Goal: Information Seeking & Learning: Find specific fact

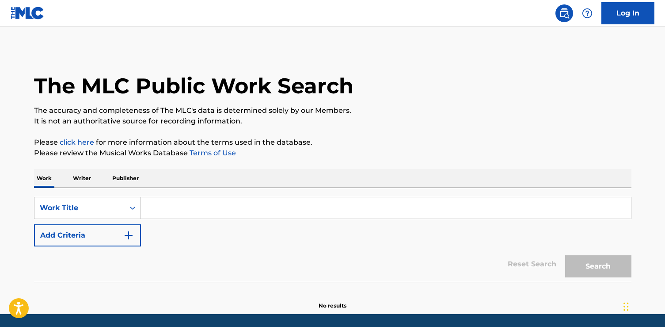
click at [277, 211] on input "Search Form" at bounding box center [386, 207] width 490 height 21
paste input "[DEMOGRAPHIC_DATA][PERSON_NAME]"
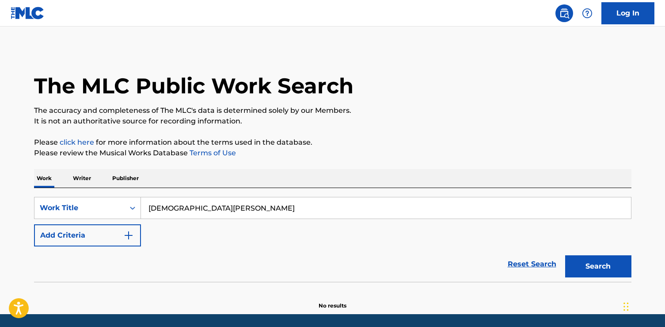
type input "[DEMOGRAPHIC_DATA][PERSON_NAME]"
click at [565, 255] on button "Search" at bounding box center [598, 266] width 66 height 22
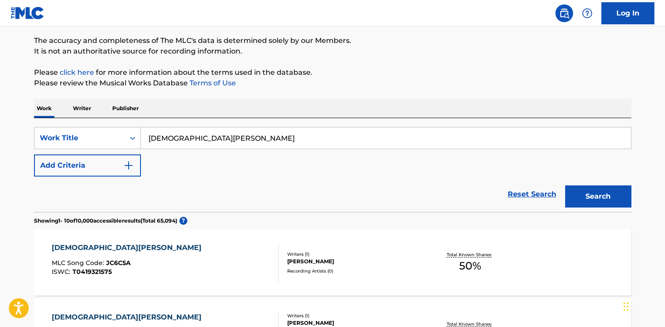
scroll to position [98, 0]
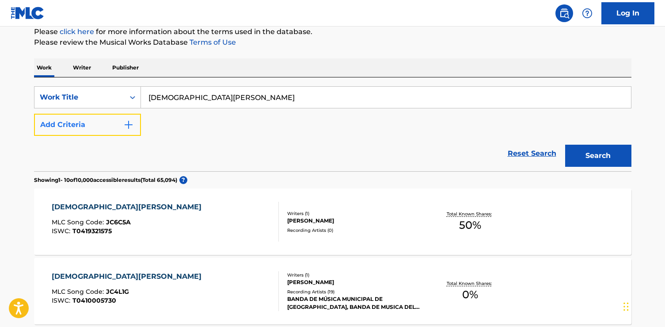
click at [93, 126] on button "Add Criteria" at bounding box center [87, 125] width 107 height 22
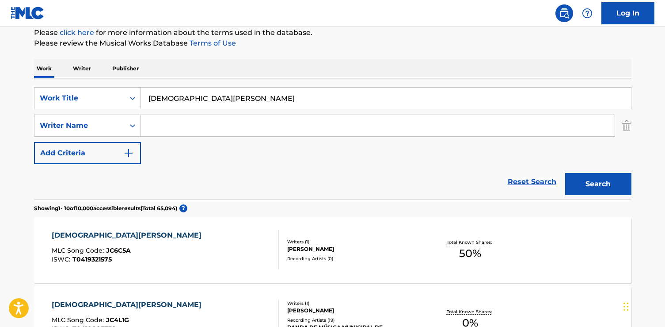
click at [171, 130] on input "Search Form" at bounding box center [378, 125] width 474 height 21
type input "ruiz"
click at [565, 172] on button "Search" at bounding box center [598, 183] width 66 height 22
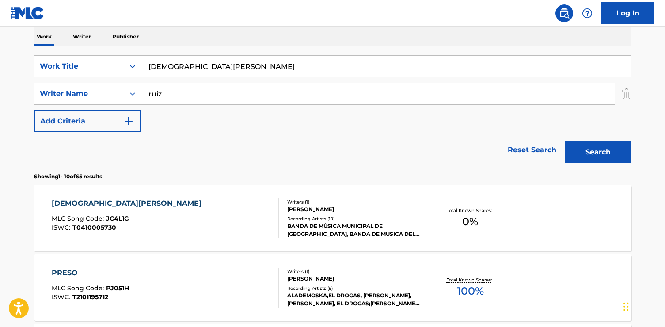
scroll to position [141, 0]
click at [155, 209] on div "[PERSON_NAME] MLC Song Code : JC4L1G ISWC : T0410005730" at bounding box center [165, 219] width 227 height 40
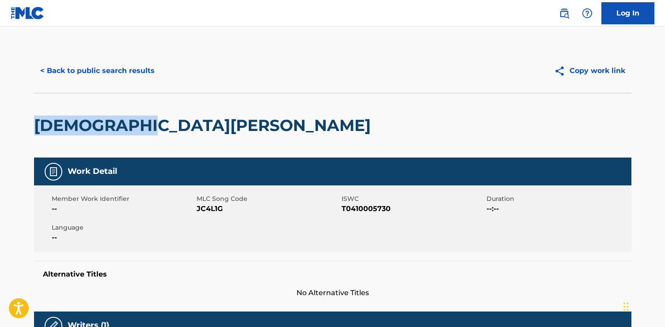
drag, startPoint x: 175, startPoint y: 131, endPoint x: 633, endPoint y: 188, distance: 461.4
click at [0, 103] on html "Accessibility Screen-Reader Guide, Feedback, and Issue Reporting | New window C…" at bounding box center [332, 163] width 665 height 327
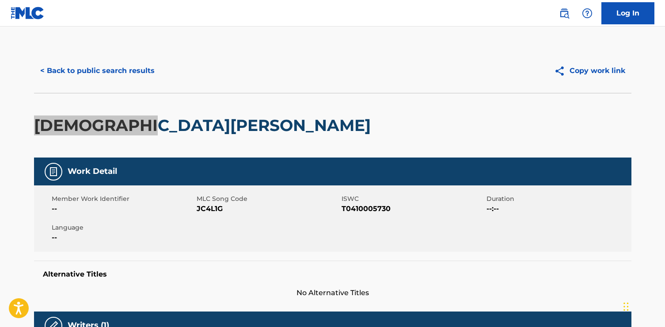
copy h2 "[DEMOGRAPHIC_DATA][PERSON_NAME]"
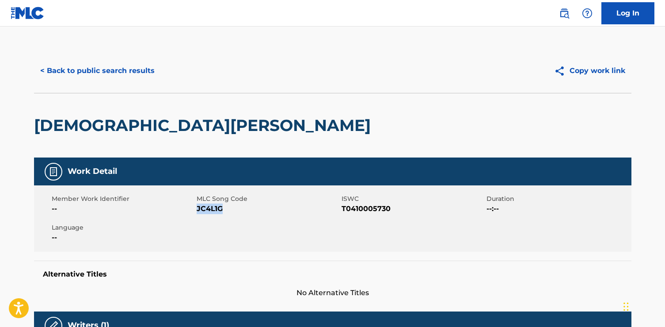
drag, startPoint x: 228, startPoint y: 209, endPoint x: 197, endPoint y: 209, distance: 30.9
click at [197, 209] on span "JC4L1G" at bounding box center [268, 208] width 143 height 11
copy span "JC4L1G"
click at [96, 71] on button "< Back to public search results" at bounding box center [97, 71] width 127 height 22
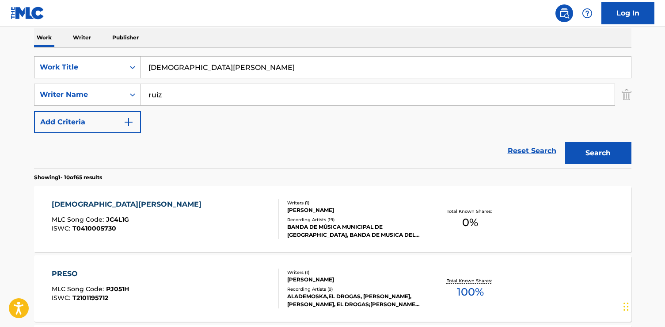
drag, startPoint x: 216, startPoint y: 68, endPoint x: 57, endPoint y: 68, distance: 158.7
click at [57, 68] on div "SearchWithCriteriad7e1ccea-f381-4a81-a2dc-27cdfe9ce0c6 Work Title [PERSON_NAME]" at bounding box center [332, 67] width 597 height 22
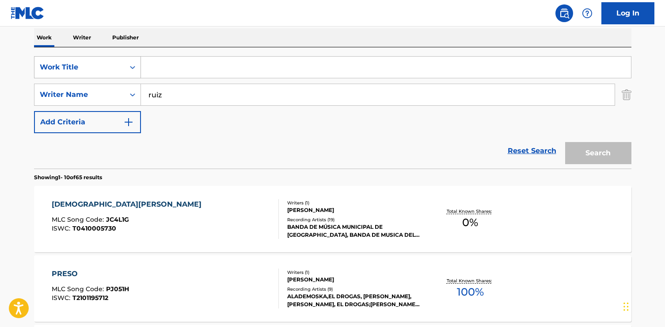
paste input "Haunted Heart"
type input "Haunted Heart"
click at [565, 142] on button "Search" at bounding box center [598, 153] width 66 height 22
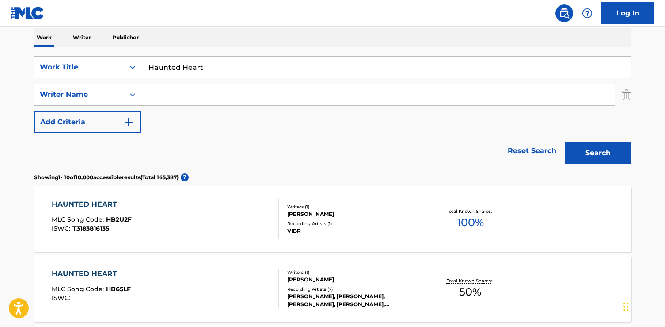
paste input "[PERSON_NAME]"
type input "[PERSON_NAME]"
click at [565, 142] on button "Search" at bounding box center [598, 153] width 66 height 22
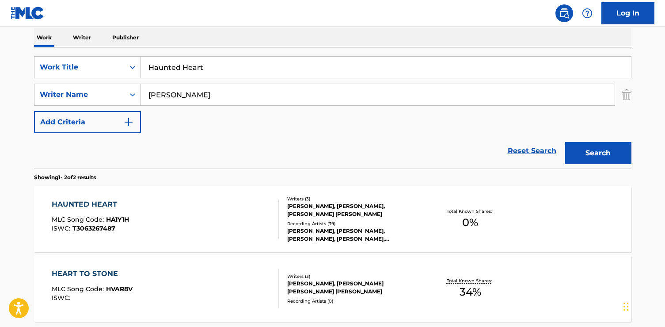
click at [194, 225] on div "HAUNTED HEART MLC Song Code : HA1Y1H ISWC : T3063267487" at bounding box center [165, 219] width 227 height 40
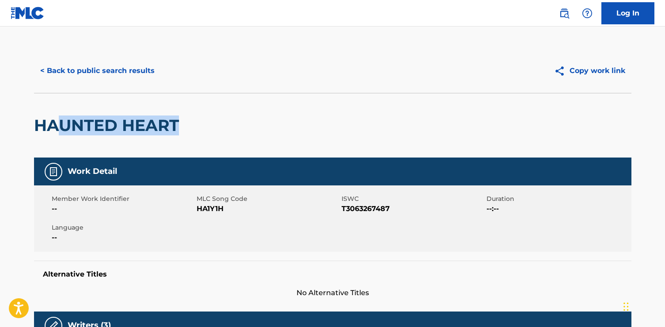
drag, startPoint x: 198, startPoint y: 123, endPoint x: 53, endPoint y: 126, distance: 144.5
click at [53, 126] on div "HAUNTED HEART" at bounding box center [332, 125] width 597 height 65
click at [164, 123] on h2 "HAUNTED HEART" at bounding box center [108, 125] width 149 height 20
drag, startPoint x: 192, startPoint y: 124, endPoint x: 39, endPoint y: 124, distance: 152.5
click at [39, 124] on div "HAUNTED HEART" at bounding box center [332, 125] width 597 height 65
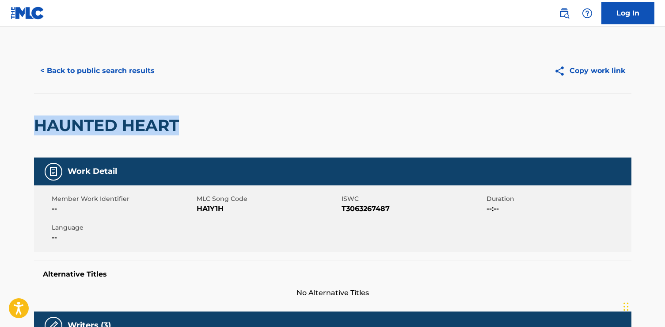
copy h2 "HAUNTED HEART"
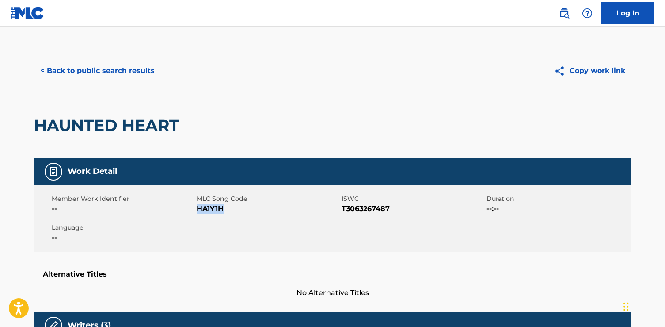
drag, startPoint x: 242, startPoint y: 210, endPoint x: 198, endPoint y: 210, distance: 44.2
click at [198, 210] on span "HA1Y1H" at bounding box center [268, 208] width 143 height 11
copy span "HA1Y1H"
click at [119, 72] on button "< Back to public search results" at bounding box center [97, 71] width 127 height 22
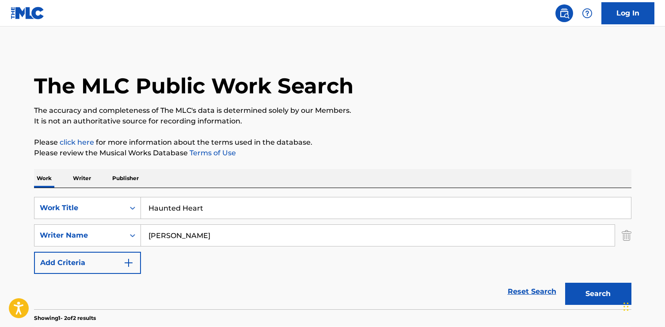
scroll to position [141, 0]
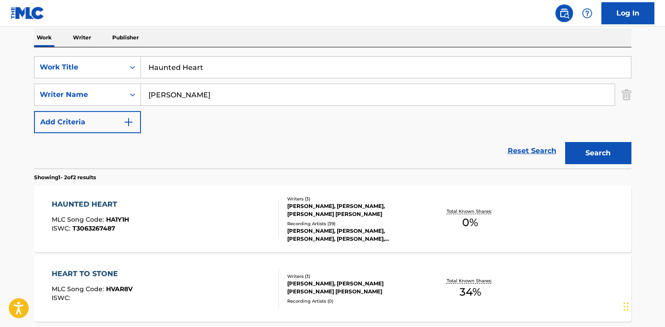
drag, startPoint x: 235, startPoint y: 70, endPoint x: -15, endPoint y: 69, distance: 250.1
click at [0, 69] on html "Accessibility Screen-Reader Guide, Feedback, and Issue Reporting | New window C…" at bounding box center [332, 22] width 665 height 327
paste input "Same Old Story"
type input "Same Old Story"
click at [565, 142] on button "Search" at bounding box center [598, 153] width 66 height 22
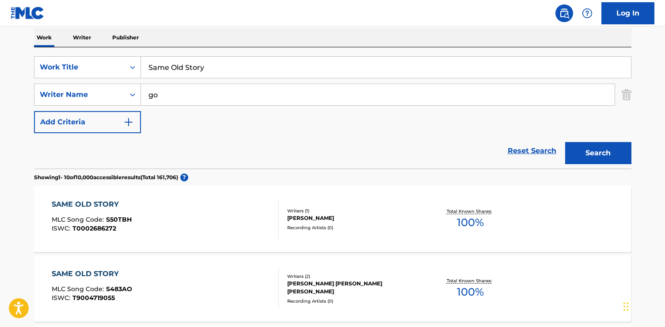
type input "g"
type input "pogoda"
click at [565, 142] on button "Search" at bounding box center [598, 153] width 66 height 22
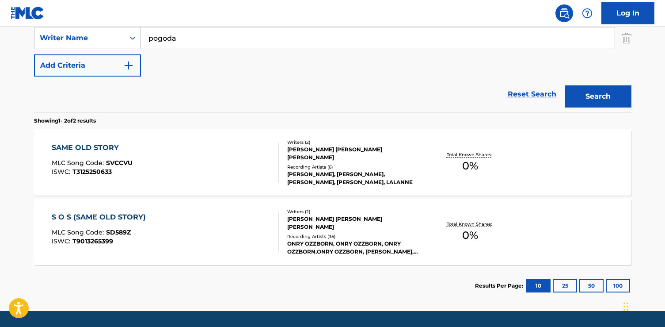
scroll to position [0, 0]
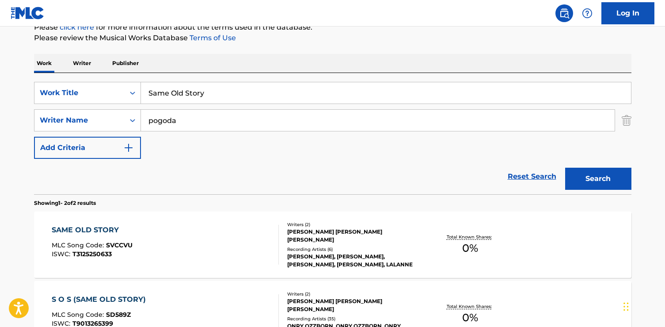
click at [164, 294] on div "S O S (SAME OLD STORY) MLC Song Code : SD589Z ISWC : T9013265399" at bounding box center [165, 314] width 227 height 40
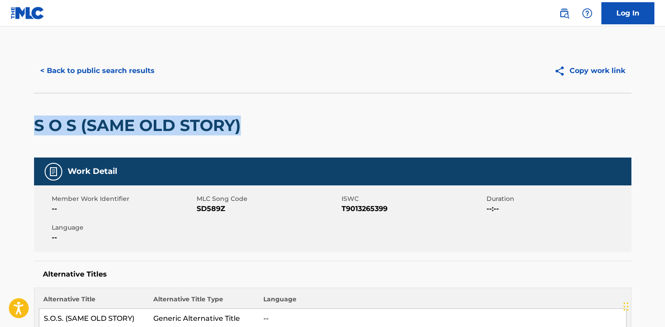
drag, startPoint x: 254, startPoint y: 131, endPoint x: -96, endPoint y: 127, distance: 350.0
click at [0, 127] on html "Accessibility Screen-Reader Guide, Feedback, and Issue Reporting | New window C…" at bounding box center [332, 163] width 665 height 327
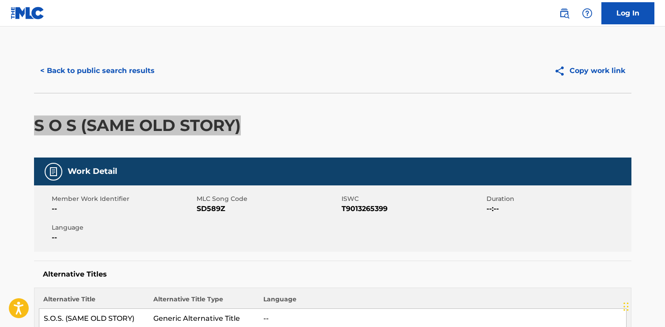
copy h2 "S O S (SAME OLD STORY)"
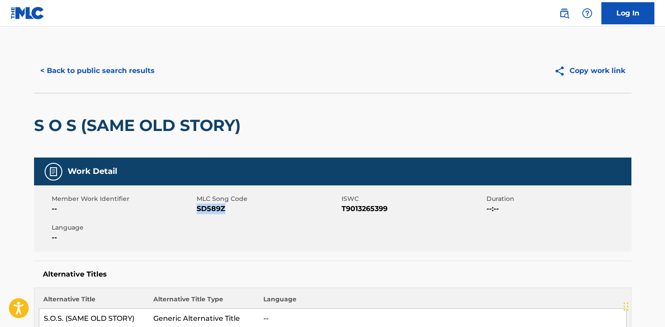
drag, startPoint x: 237, startPoint y: 209, endPoint x: 198, endPoint y: 210, distance: 39.8
click at [197, 210] on span "SD589Z" at bounding box center [268, 208] width 143 height 11
copy span "SD589Z"
click at [120, 71] on button "< Back to public search results" at bounding box center [97, 71] width 127 height 22
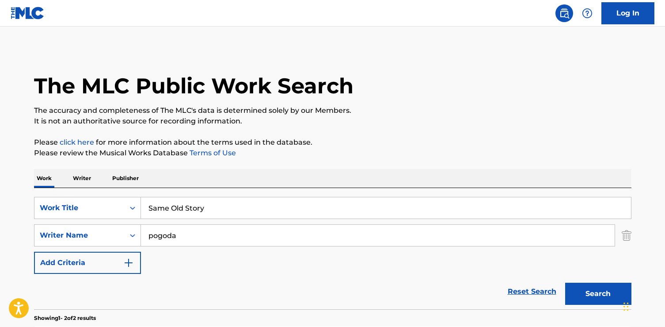
scroll to position [173, 0]
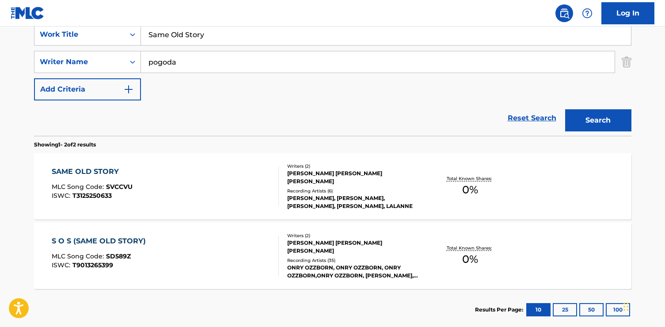
drag, startPoint x: 228, startPoint y: 41, endPoint x: 90, endPoint y: 23, distance: 139.9
click at [90, 23] on div "Log In The MLC Public Work Search The accuracy and completeness of The MLC's da…" at bounding box center [332, 102] width 665 height 550
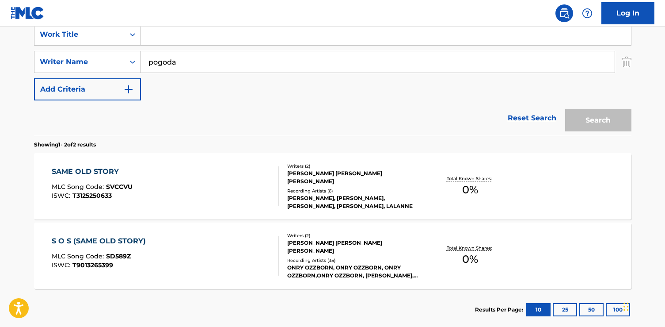
paste input "A Terceira Lâmina"
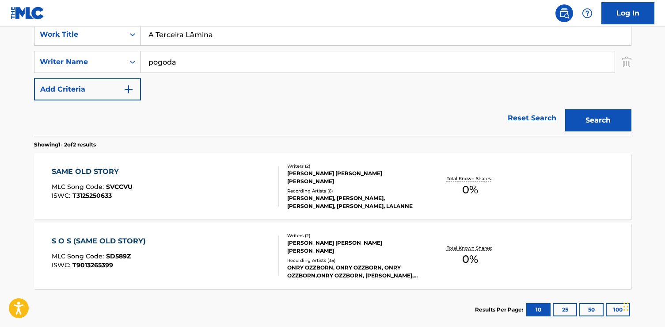
type input "A Terceira Lâmina"
click at [565, 109] on button "Search" at bounding box center [598, 120] width 66 height 22
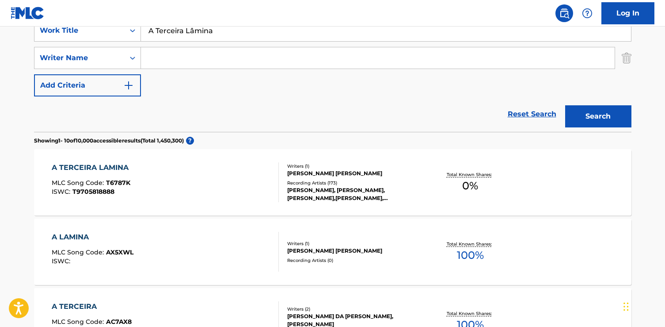
scroll to position [178, 0]
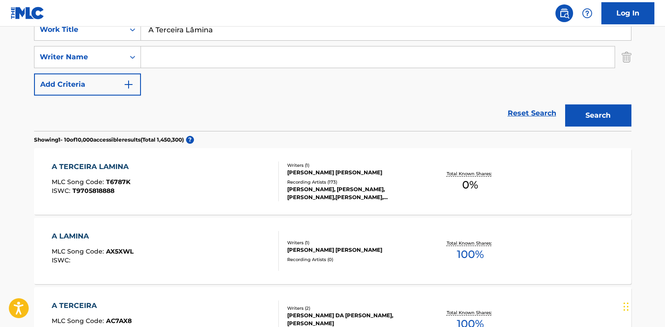
paste input "Ramalho"
type input "Ramalho"
click at [565, 104] on button "Search" at bounding box center [598, 115] width 66 height 22
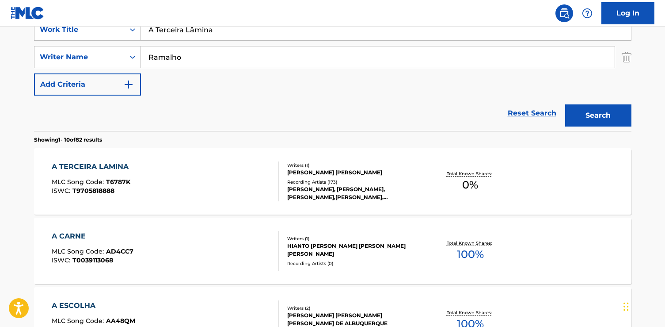
click at [194, 173] on div "A TERCEIRA LAMINA MLC Song Code : T6787K ISWC : T9705818888" at bounding box center [165, 181] width 227 height 40
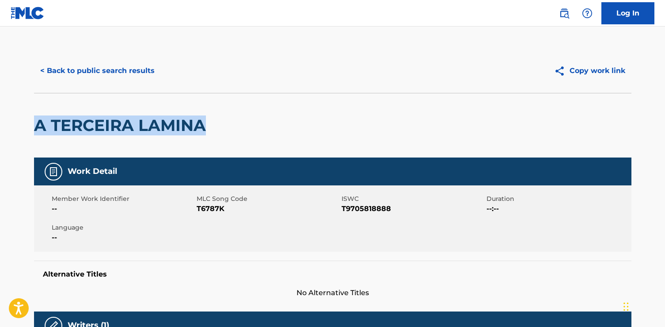
drag, startPoint x: 210, startPoint y: 131, endPoint x: 85, endPoint y: 125, distance: 125.2
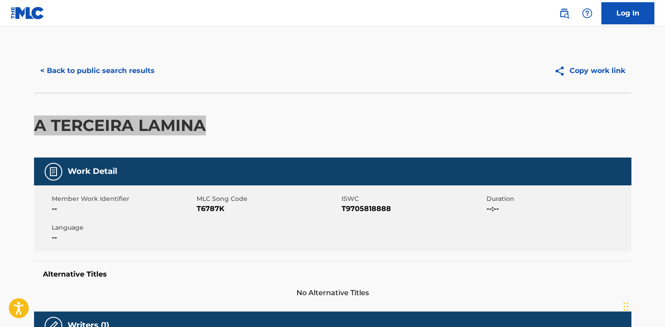
copy h2 "A TERCEIRA LAMINA"
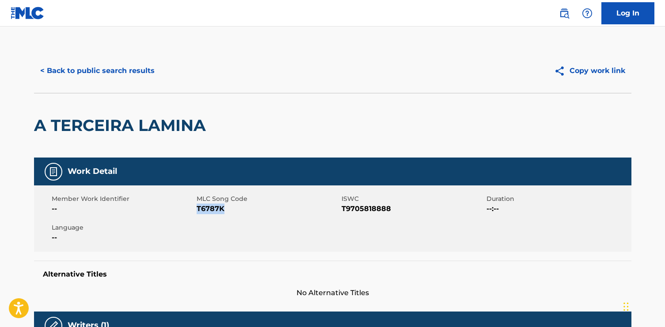
drag, startPoint x: 225, startPoint y: 209, endPoint x: 197, endPoint y: 206, distance: 28.4
click at [197, 206] on span "T6787K" at bounding box center [268, 208] width 143 height 11
copy span "T6787K"
click at [69, 69] on button "< Back to public search results" at bounding box center [97, 71] width 127 height 22
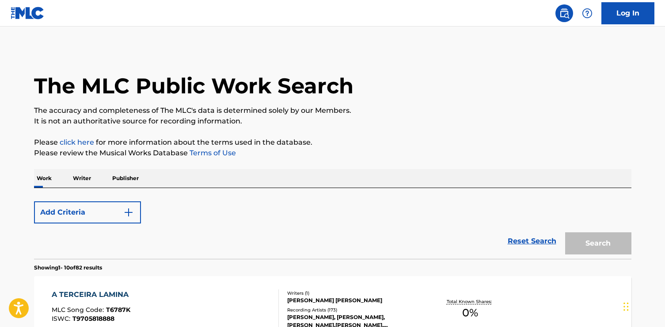
scroll to position [178, 0]
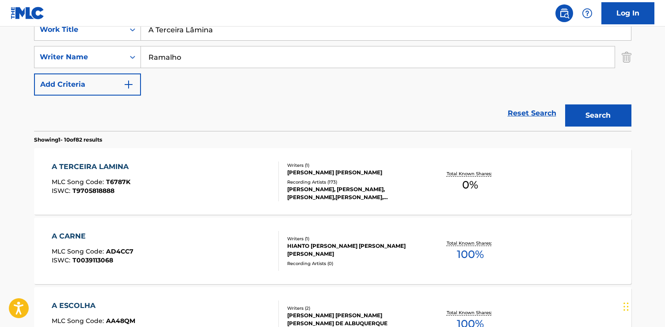
drag, startPoint x: 221, startPoint y: 37, endPoint x: 52, endPoint y: 26, distance: 169.2
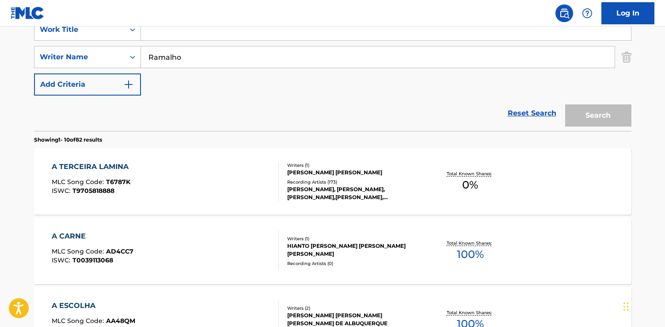
paste input "Blinded By Love"
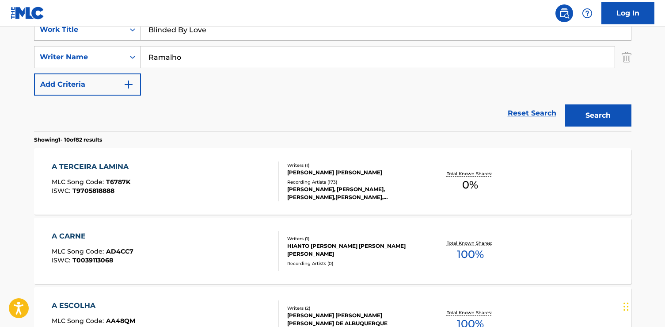
type input "Blinded By Love"
click at [565, 104] on button "Search" at bounding box center [598, 115] width 66 height 22
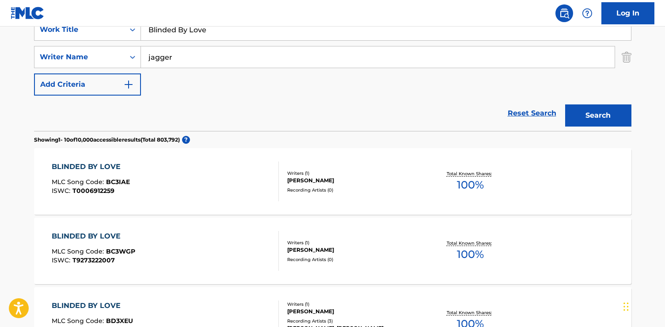
type input "jagger"
click at [565, 104] on button "Search" at bounding box center [598, 115] width 66 height 22
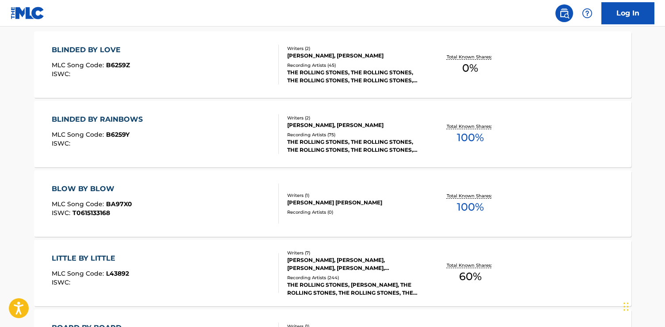
scroll to position [297, 0]
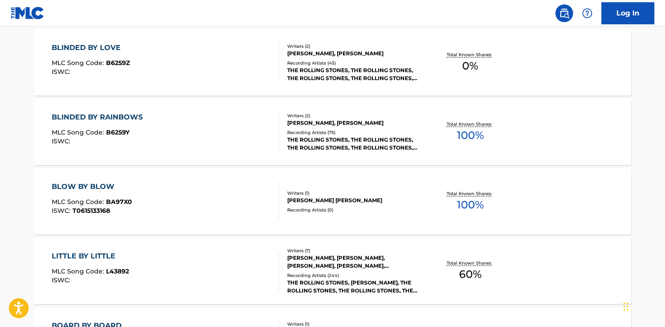
click at [225, 69] on div "BLINDED BY LOVE MLC Song Code : B6259Z ISWC :" at bounding box center [165, 62] width 227 height 40
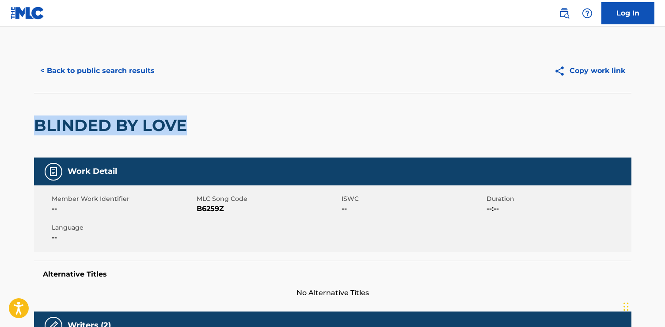
drag, startPoint x: 188, startPoint y: 118, endPoint x: 117, endPoint y: 116, distance: 71.6
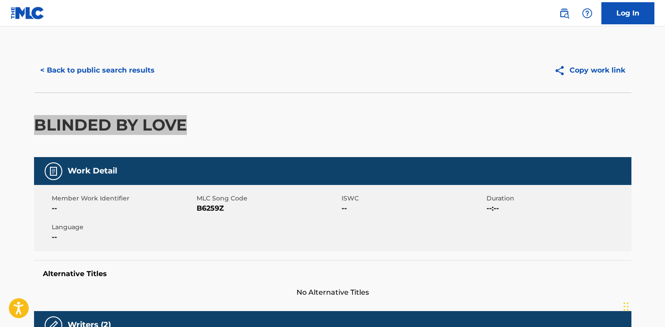
scroll to position [1, 0]
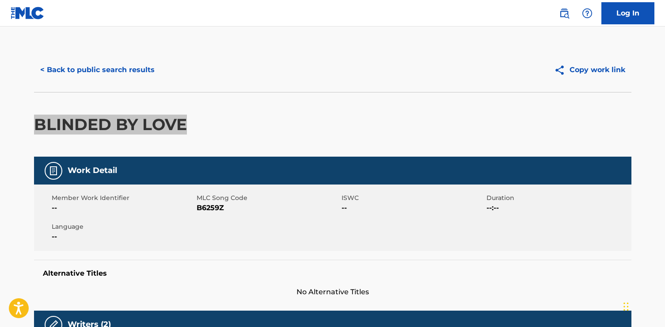
copy h2 "BLINDED BY LOVE"
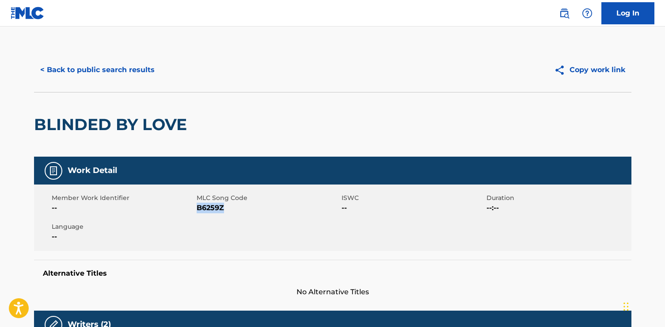
drag, startPoint x: 248, startPoint y: 208, endPoint x: 197, endPoint y: 206, distance: 51.3
click at [197, 206] on span "B6259Z" at bounding box center [268, 207] width 143 height 11
copy span "B6259Z"
click at [94, 72] on button "< Back to public search results" at bounding box center [97, 70] width 127 height 22
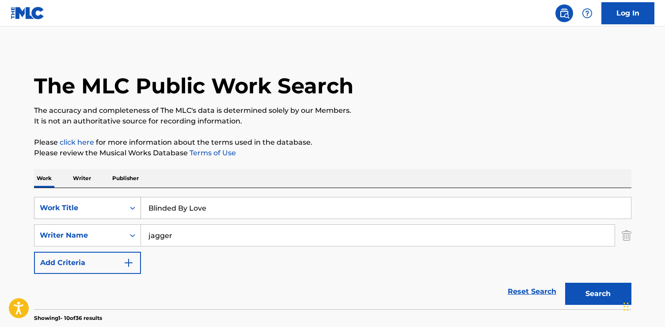
drag, startPoint x: 228, startPoint y: 214, endPoint x: 79, endPoint y: 209, distance: 149.9
click at [79, 209] on div "SearchWithCriteriad7e1ccea-f381-4a81-a2dc-27cdfe9ce0c6 Work Title Blinded By Lo…" at bounding box center [332, 208] width 597 height 22
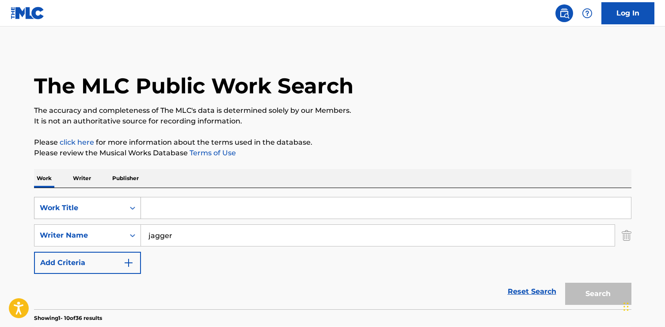
paste input "Get Out Of Town"
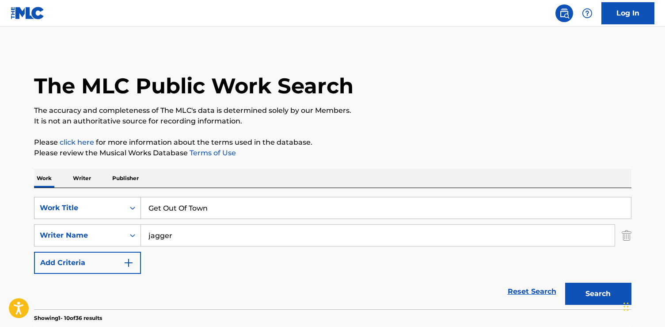
type input "Get Out Of Town"
click at [565, 282] on button "Search" at bounding box center [598, 293] width 66 height 22
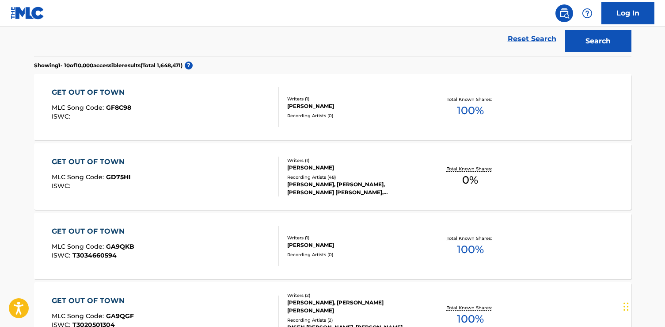
scroll to position [254, 0]
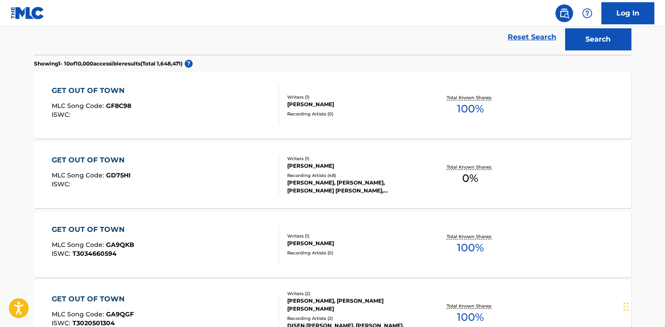
click at [162, 172] on div "GET OUT OF TOWN MLC Song Code : GD75HI ISWC :" at bounding box center [165, 175] width 227 height 40
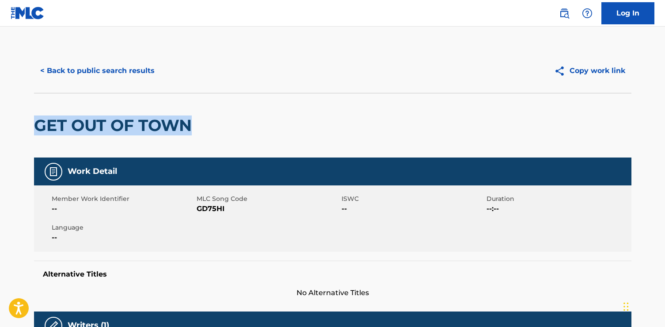
drag, startPoint x: 197, startPoint y: 120, endPoint x: 69, endPoint y: 123, distance: 127.8
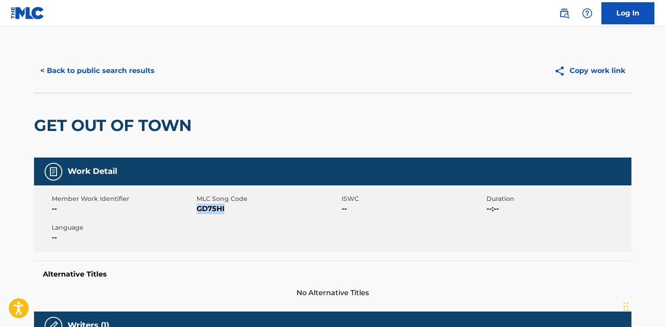
drag, startPoint x: 231, startPoint y: 213, endPoint x: 197, endPoint y: 211, distance: 34.1
click at [197, 211] on span "GD75HI" at bounding box center [268, 208] width 143 height 11
